Goal: Navigation & Orientation: Find specific page/section

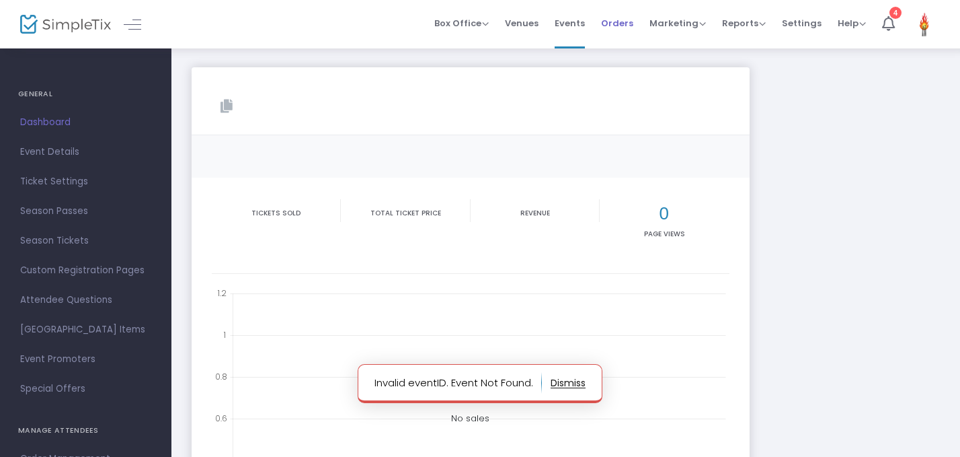
click at [619, 20] on span "Orders" at bounding box center [617, 23] width 32 height 34
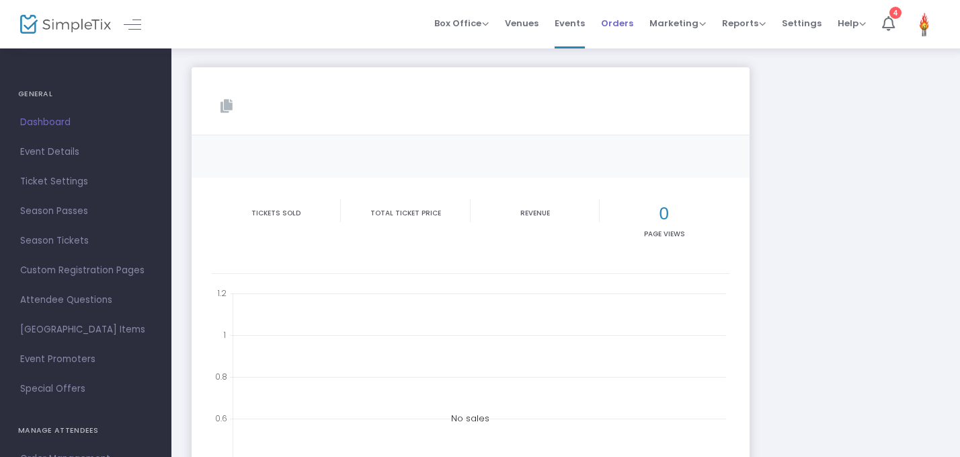
click at [609, 34] on span "Orders" at bounding box center [617, 23] width 32 height 34
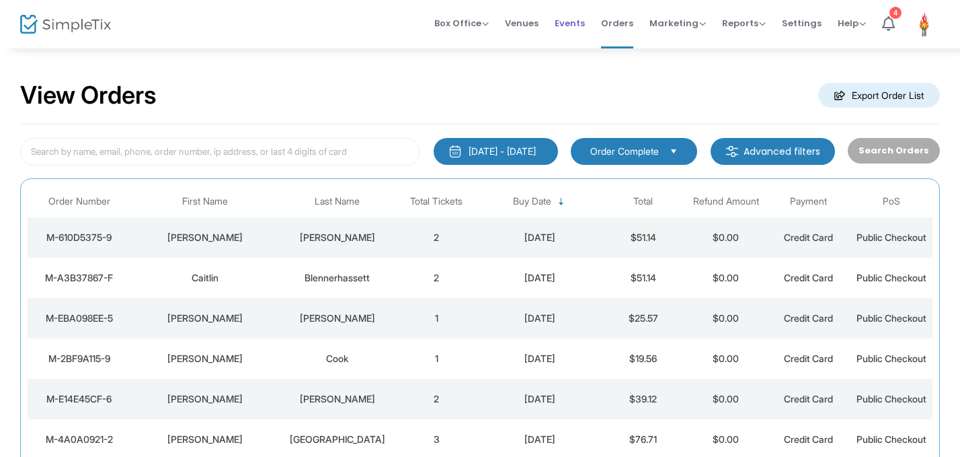
click at [557, 20] on li "Events" at bounding box center [570, 24] width 46 height 48
click at [578, 29] on span "Events" at bounding box center [570, 23] width 30 height 34
